Goal: Task Accomplishment & Management: Use online tool/utility

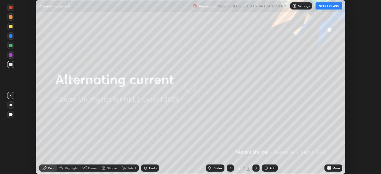
scroll to position [174, 381]
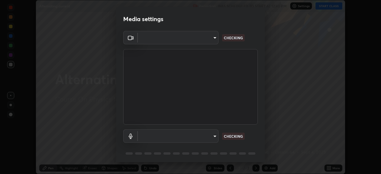
type input "6fd5a11214182fe3dbcd63879dc51230d69f1da36812afabedb7f77605f255ed"
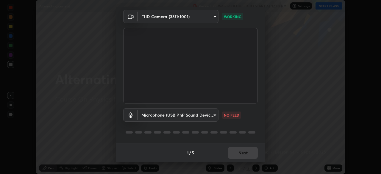
click at [171, 114] on body "Erase all Alternating current Recording WAS SCHEDULED TO START AT 12:40 PM Sett…" at bounding box center [190, 87] width 381 height 174
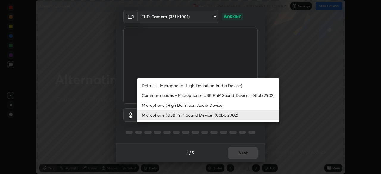
click at [175, 85] on li "Default - Microphone (High Definition Audio Device)" at bounding box center [208, 86] width 142 height 10
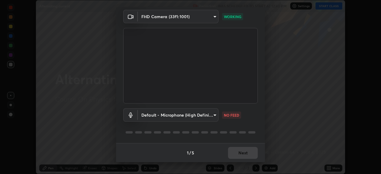
click at [208, 115] on body "Erase all Alternating current Recording WAS SCHEDULED TO START AT 12:40 PM Sett…" at bounding box center [190, 87] width 381 height 174
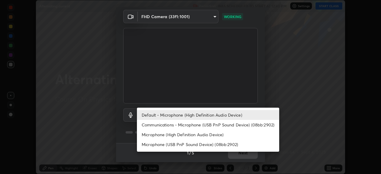
click at [181, 124] on li "Communications - Microphone (USB PnP Sound Device) (08bb:2902)" at bounding box center [208, 125] width 142 height 10
type input "communications"
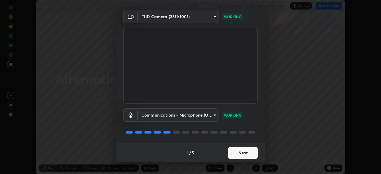
click at [246, 155] on button "Next" at bounding box center [243, 153] width 30 height 12
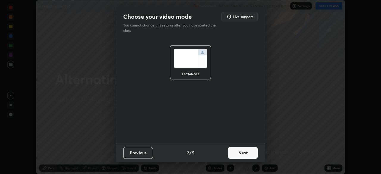
click at [248, 154] on button "Next" at bounding box center [243, 153] width 30 height 12
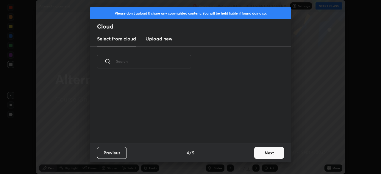
click at [255, 153] on button "Next" at bounding box center [269, 153] width 30 height 12
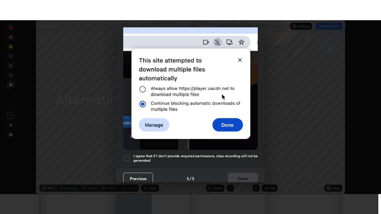
scroll to position [143, 0]
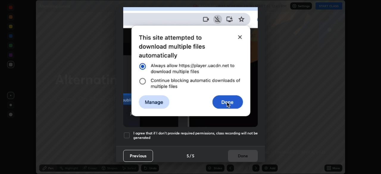
click at [126, 134] on div at bounding box center [126, 135] width 7 height 7
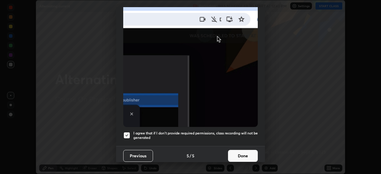
click at [242, 155] on button "Done" at bounding box center [243, 156] width 30 height 12
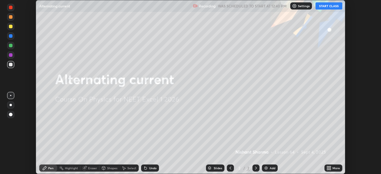
click at [326, 6] on button "START CLASS" at bounding box center [329, 5] width 27 height 7
click at [333, 168] on div "More" at bounding box center [336, 168] width 7 height 3
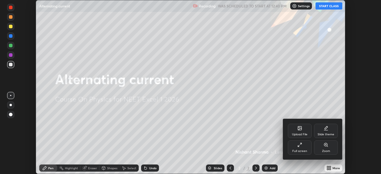
click at [306, 148] on div "Full screen" at bounding box center [300, 148] width 24 height 14
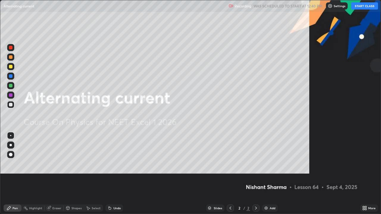
scroll to position [214, 381]
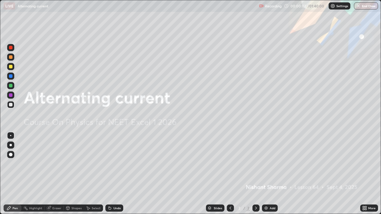
click at [265, 174] on img at bounding box center [266, 208] width 5 height 5
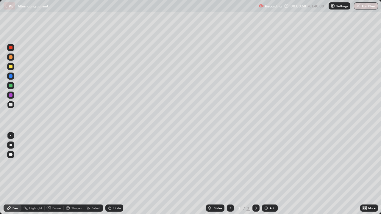
click at [119, 174] on div "Undo" at bounding box center [116, 208] width 7 height 3
click at [266, 174] on img at bounding box center [266, 208] width 5 height 5
click at [117, 174] on div "Undo" at bounding box center [116, 208] width 7 height 3
click at [270, 174] on div "Add" at bounding box center [273, 208] width 6 height 3
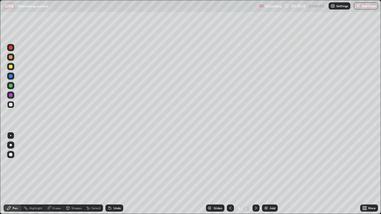
click at [119, 174] on div "Undo" at bounding box center [114, 208] width 18 height 7
click at [117, 174] on div "Undo" at bounding box center [116, 208] width 7 height 3
click at [116, 174] on div "Undo" at bounding box center [114, 208] width 18 height 7
click at [118, 174] on div "Undo" at bounding box center [116, 208] width 7 height 3
